Goal: Navigation & Orientation: Find specific page/section

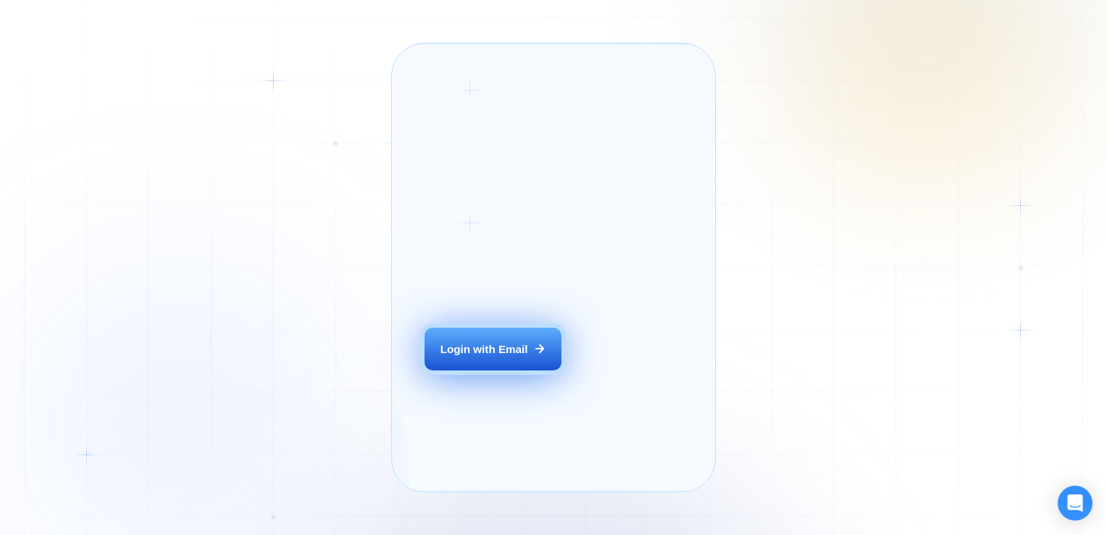
click at [476, 360] on button "Login with Email" at bounding box center [493, 348] width 137 height 43
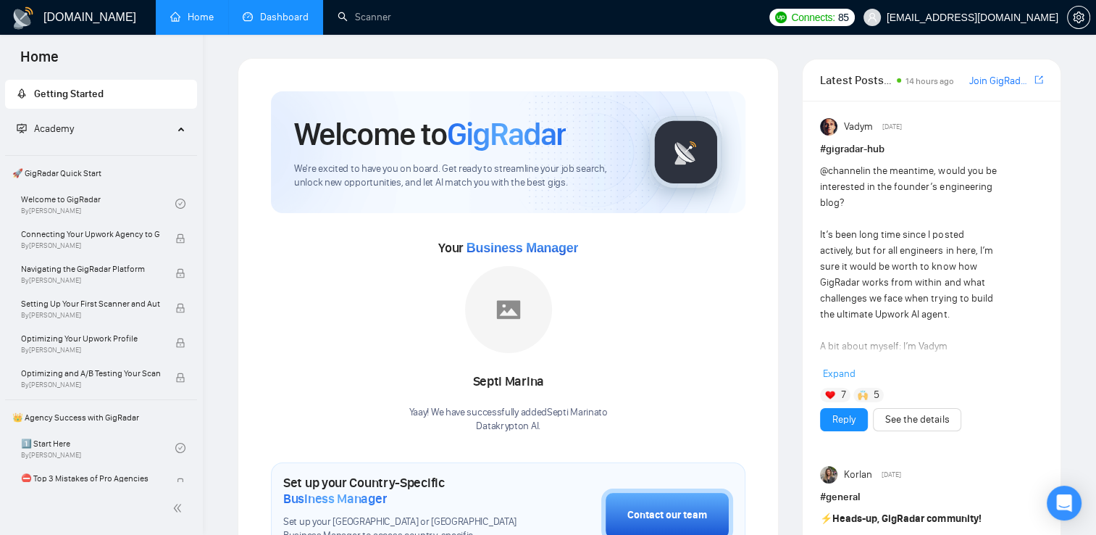
click at [291, 16] on link "Dashboard" at bounding box center [276, 17] width 66 height 12
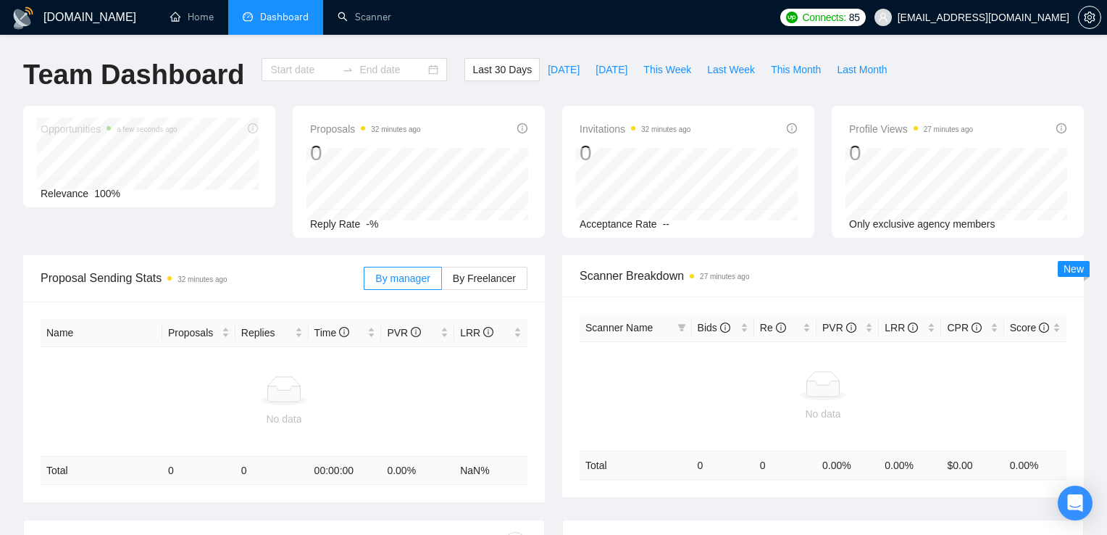
type input "[DATE]"
